Goal: Information Seeking & Learning: Learn about a topic

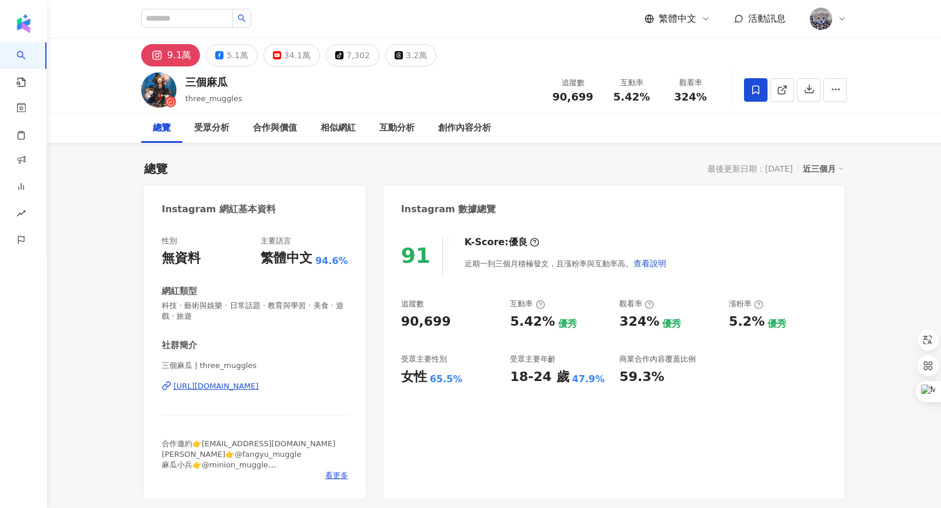
click at [287, 54] on div "34.1萬" at bounding box center [297, 55] width 26 height 16
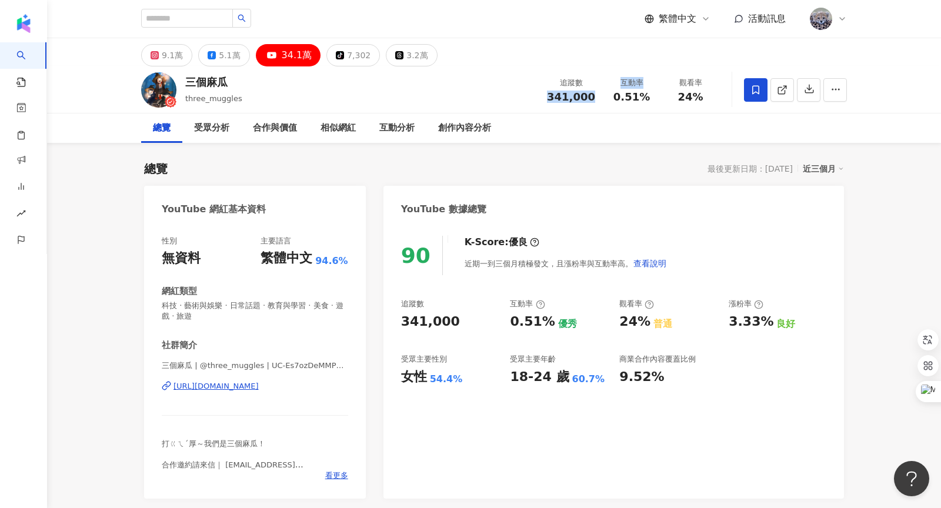
drag, startPoint x: 554, startPoint y: 97, endPoint x: 601, endPoint y: 95, distance: 47.1
click at [601, 95] on div "追蹤數 341,000" at bounding box center [571, 89] width 62 height 25
click at [594, 90] on div "追蹤數 341,000" at bounding box center [571, 89] width 62 height 25
drag, startPoint x: 554, startPoint y: 95, endPoint x: 593, endPoint y: 95, distance: 38.2
click at [593, 95] on div "341,000" at bounding box center [571, 97] width 48 height 12
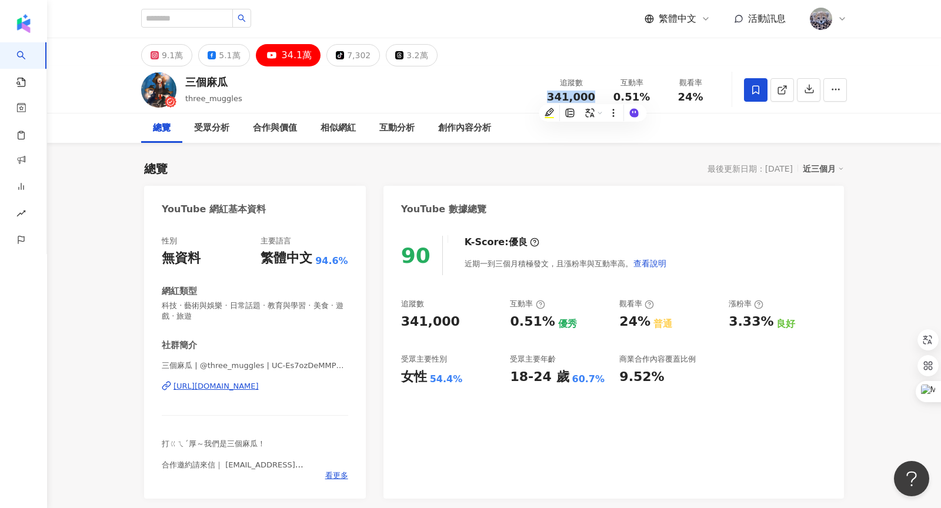
copy span "341,000"
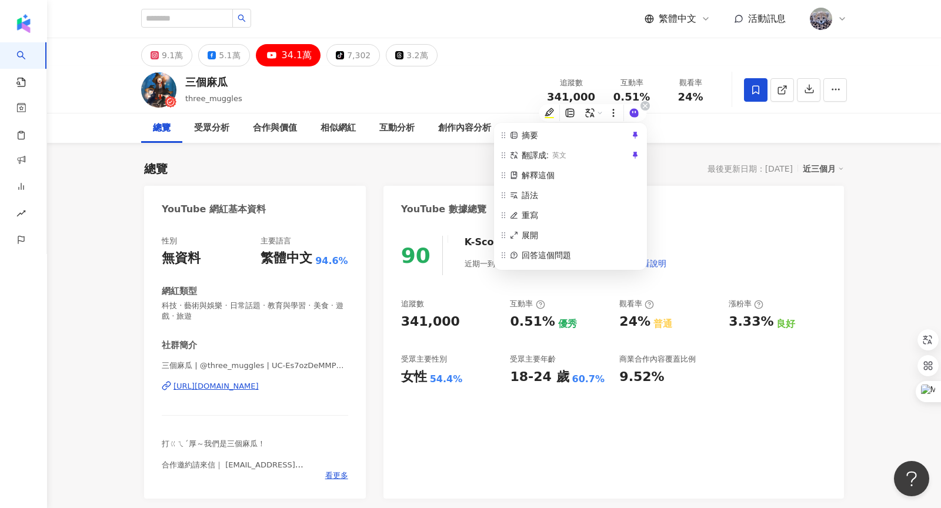
click at [621, 164] on div "摘要 翻譯成: 英文 解釋這個 語法 重寫 展開 回答這個問題 解釋代碼" at bounding box center [570, 205] width 152 height 159
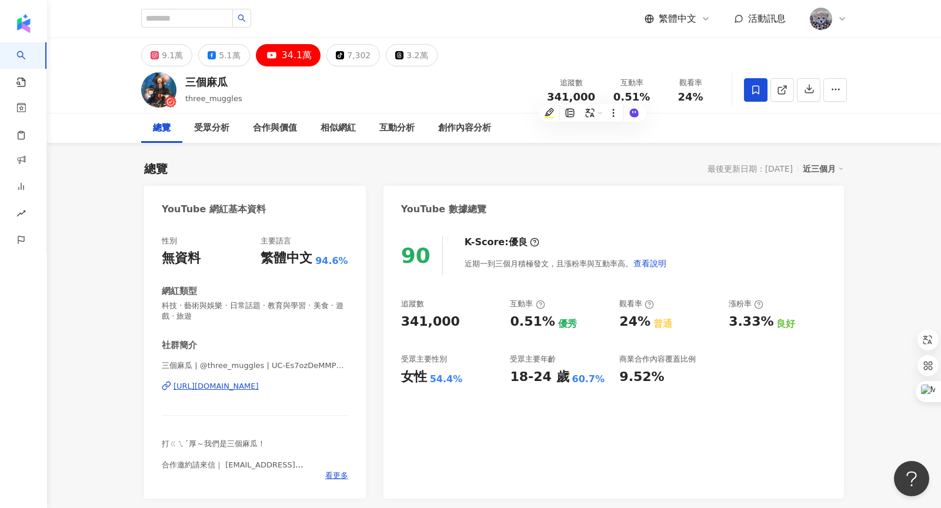
drag, startPoint x: 680, startPoint y: 96, endPoint x: 716, endPoint y: 95, distance: 35.9
click at [717, 96] on div "觀看率 24%" at bounding box center [690, 89] width 59 height 25
copy span "24%"
click at [596, 172] on div "總覽 最後更新日期：[DATE] 近三個月" at bounding box center [494, 169] width 700 height 16
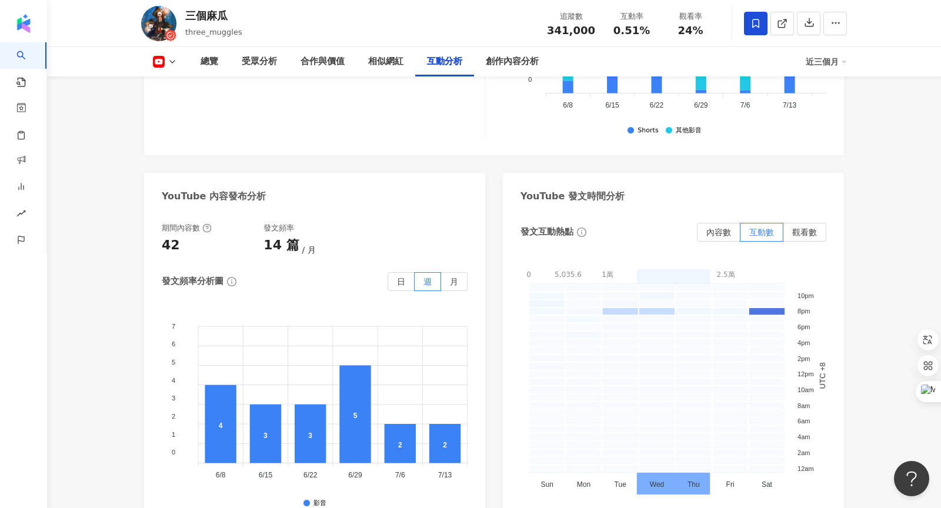
scroll to position [2254, 0]
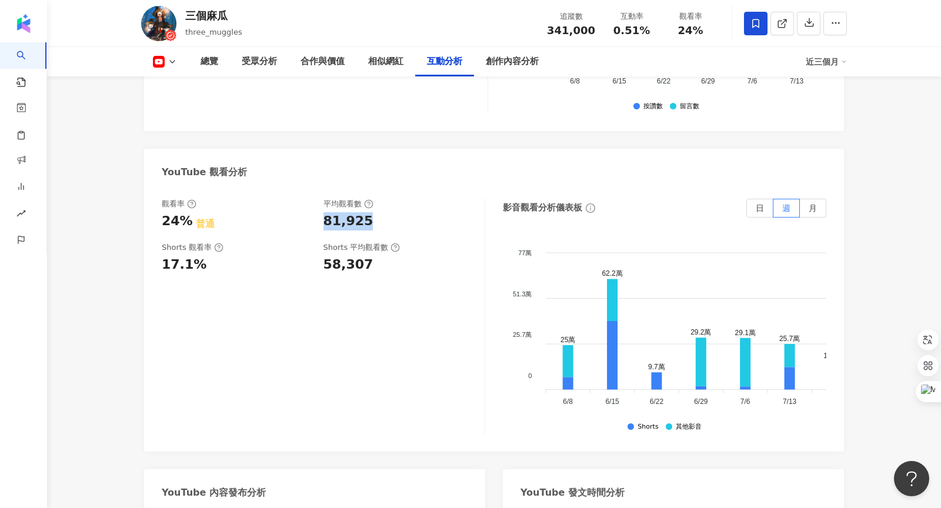
drag, startPoint x: 326, startPoint y: 186, endPoint x: 367, endPoint y: 186, distance: 40.6
click at [367, 212] on div "81,925" at bounding box center [398, 221] width 150 height 18
copy div "81,925"
click at [463, 212] on div "81,925" at bounding box center [398, 221] width 150 height 18
click at [522, 60] on div "創作內容分析" at bounding box center [512, 62] width 53 height 14
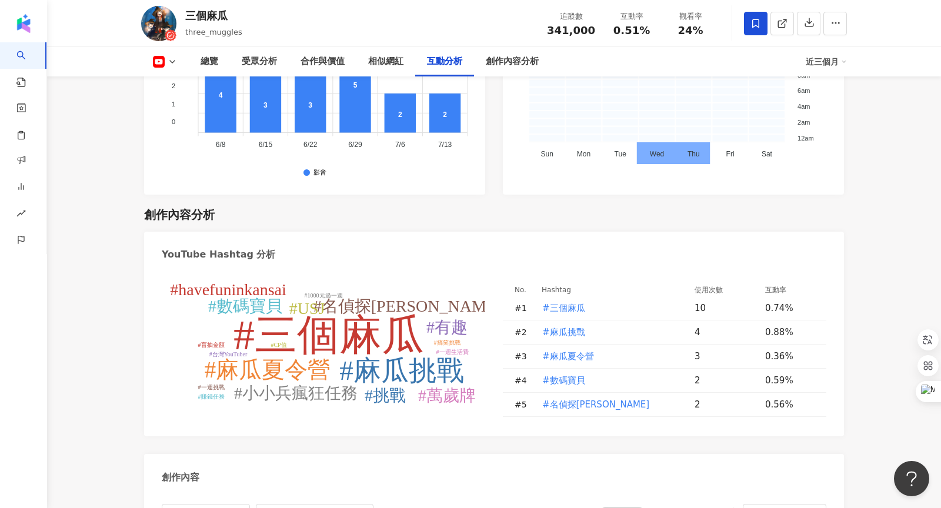
scroll to position [2479, 0]
